Goal: Manage account settings

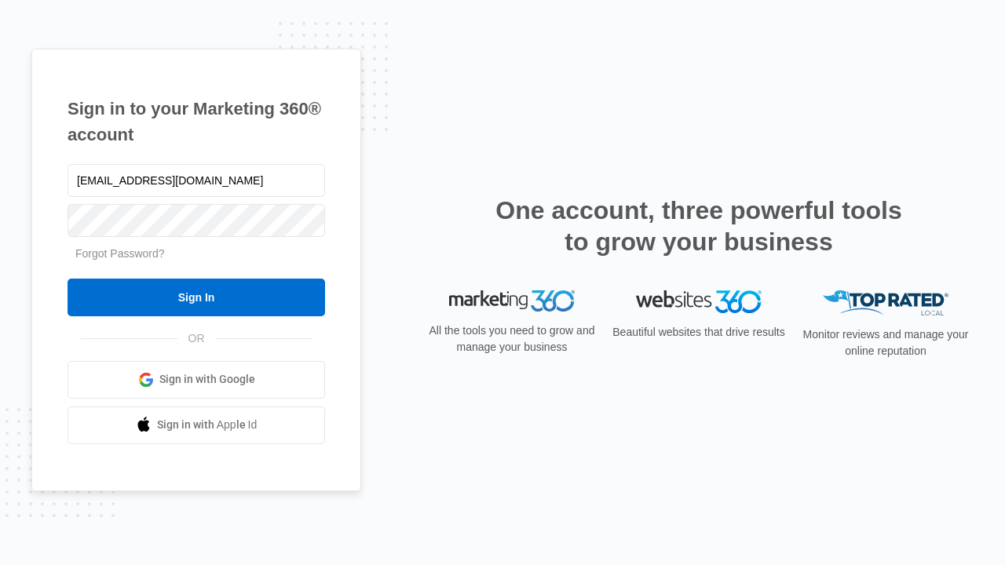
type input "[EMAIL_ADDRESS][DOMAIN_NAME]"
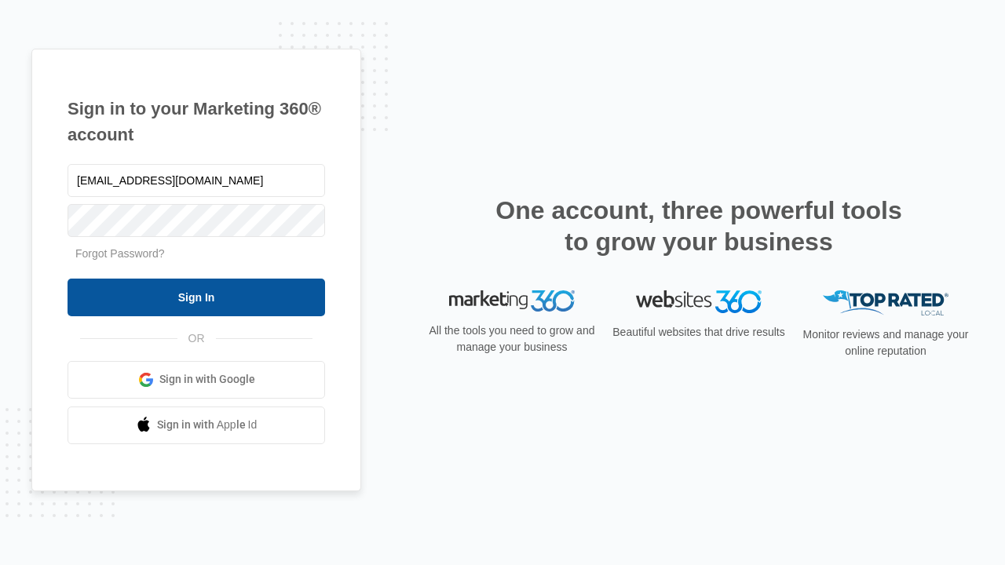
click at [196, 297] on input "Sign In" at bounding box center [197, 298] width 258 height 38
